Goal: Information Seeking & Learning: Learn about a topic

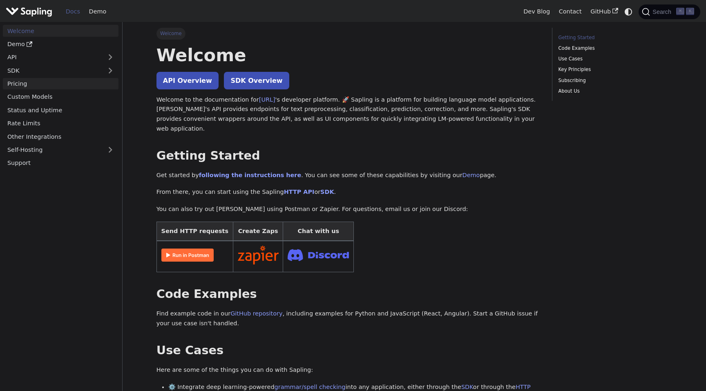
click at [80, 83] on link "Pricing" at bounding box center [61, 84] width 116 height 12
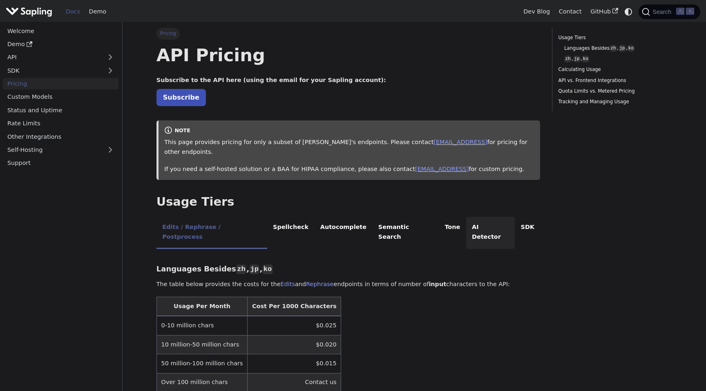
click at [466, 221] on li "AI Detector" at bounding box center [490, 233] width 49 height 32
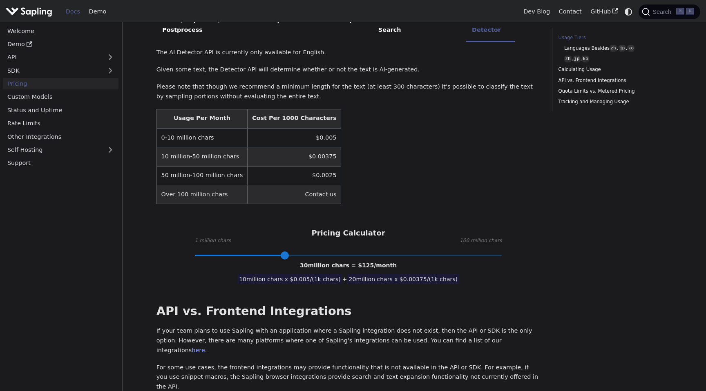
scroll to position [208, 0]
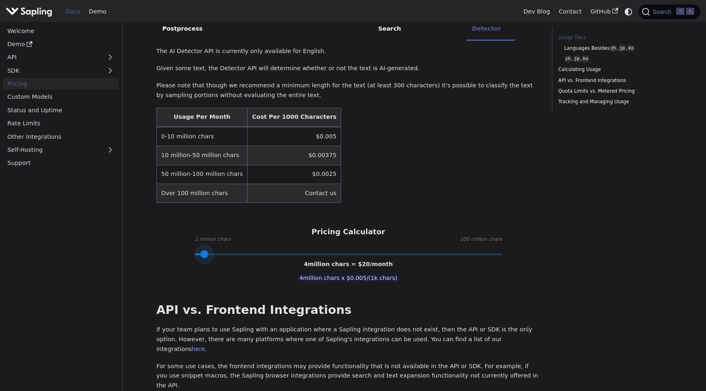
type input "1"
drag, startPoint x: 285, startPoint y: 231, endPoint x: 191, endPoint y: 228, distance: 94.1
click at [191, 251] on span at bounding box center [195, 255] width 8 height 8
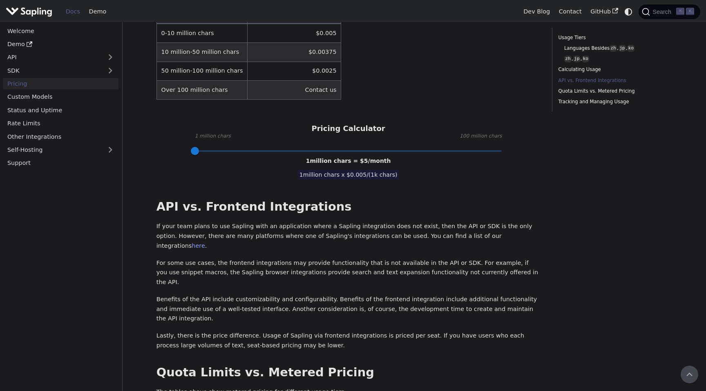
scroll to position [239, 0]
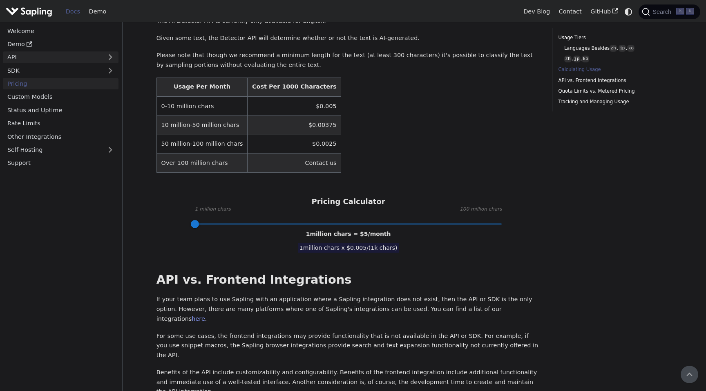
click at [82, 54] on link "API" at bounding box center [52, 57] width 99 height 12
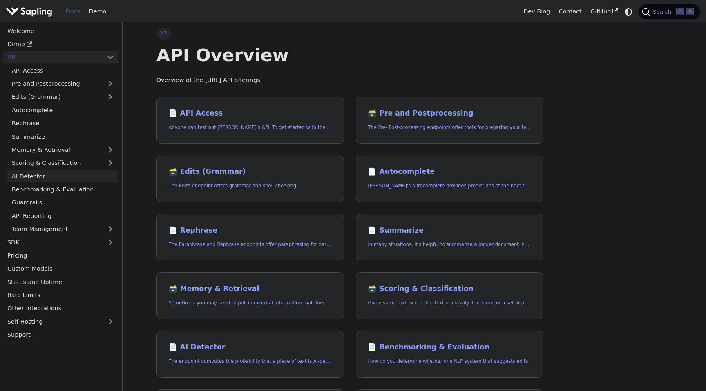
click at [44, 175] on link "AI Detector" at bounding box center [62, 176] width 111 height 12
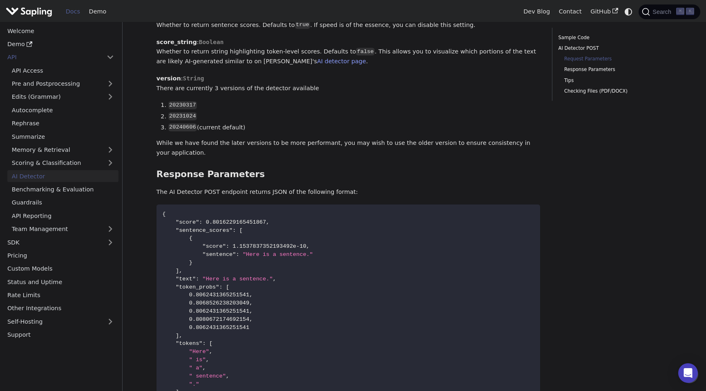
scroll to position [520, 0]
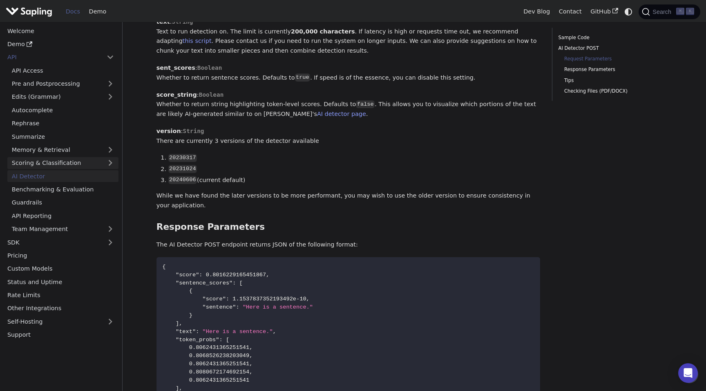
click at [51, 159] on link "Scoring & Classification" at bounding box center [62, 163] width 111 height 12
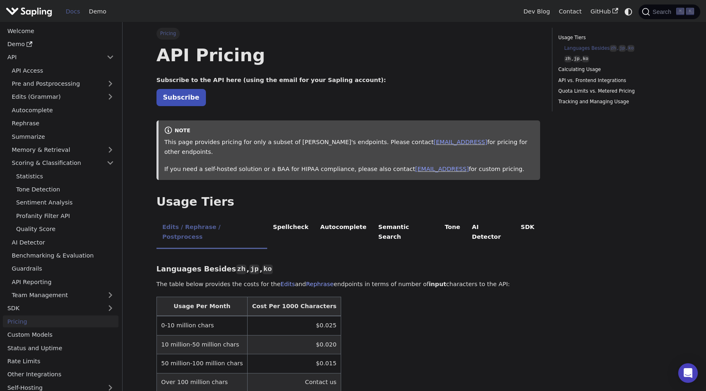
scroll to position [239, 0]
